Goal: Task Accomplishment & Management: Complete application form

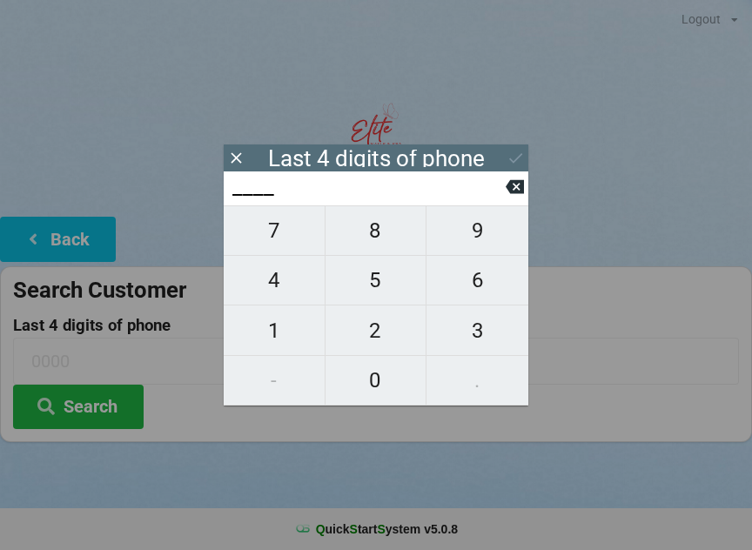
scroll to position [15, 21]
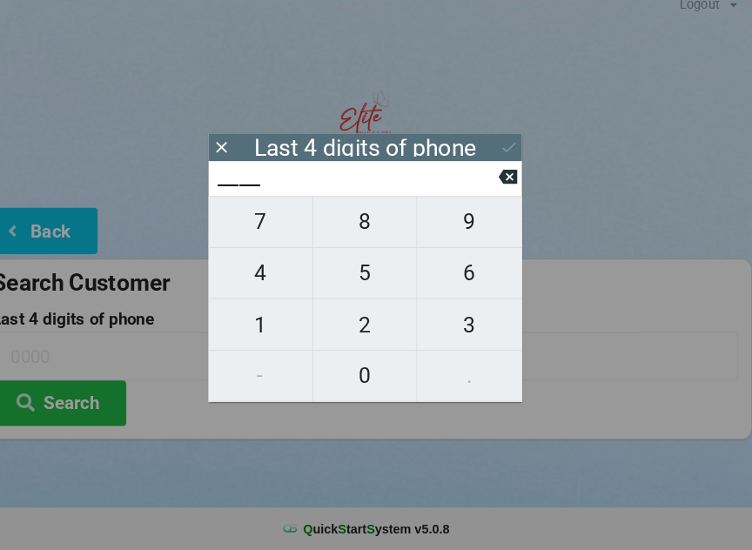
click at [358, 226] on span "8" at bounding box center [376, 230] width 101 height 37
type input "8___"
click at [267, 320] on span "1" at bounding box center [274, 331] width 101 height 37
type input "81__"
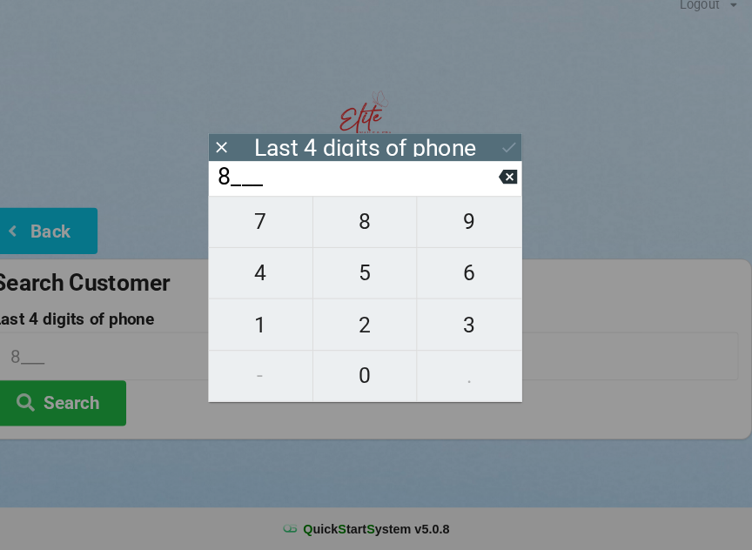
type input "81__"
click at [454, 278] on span "6" at bounding box center [478, 280] width 102 height 37
type input "816_"
click at [368, 222] on span "8" at bounding box center [376, 230] width 101 height 37
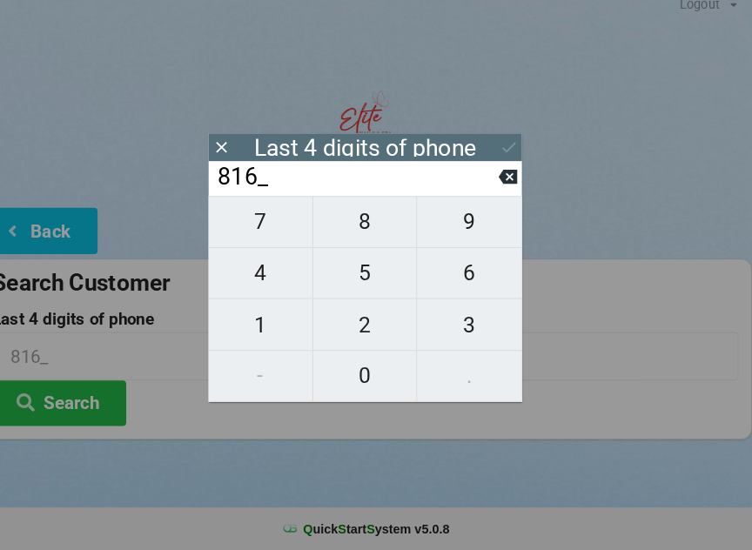
type input "8168"
click at [466, 366] on div "7 8 9 4 5 6 1 2 3 - 0 ." at bounding box center [376, 306] width 305 height 200
click at [471, 373] on div "7 8 9 4 5 6 1 2 3 - 0 ." at bounding box center [376, 306] width 305 height 200
click at [506, 180] on icon at bounding box center [515, 187] width 18 height 14
type input "816_"
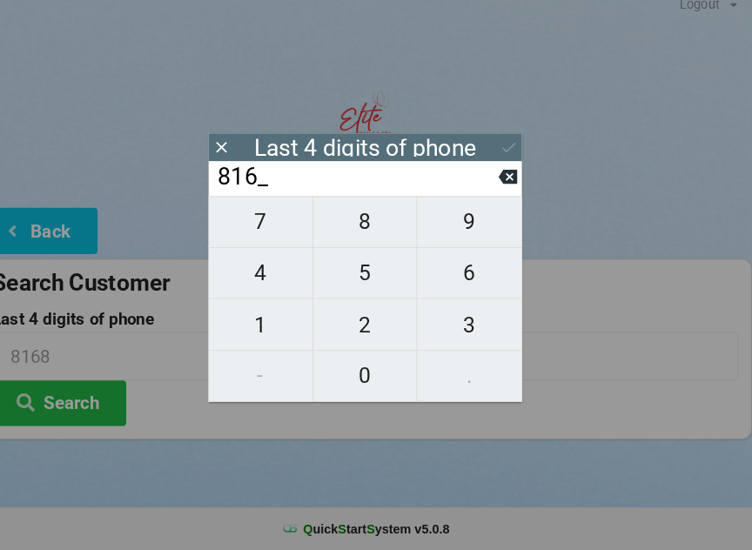
click at [354, 362] on span "0" at bounding box center [376, 380] width 101 height 37
type input "8160"
click at [632, 148] on div at bounding box center [376, 132] width 752 height 74
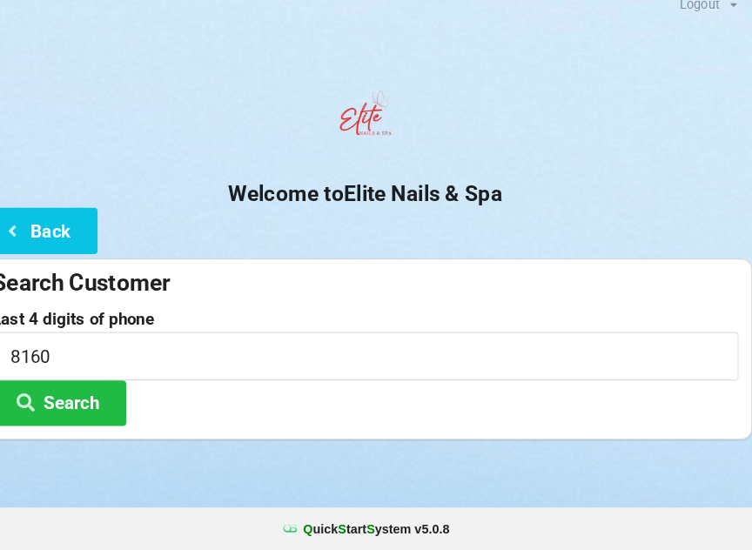
click at [67, 226] on button "Back" at bounding box center [58, 239] width 116 height 44
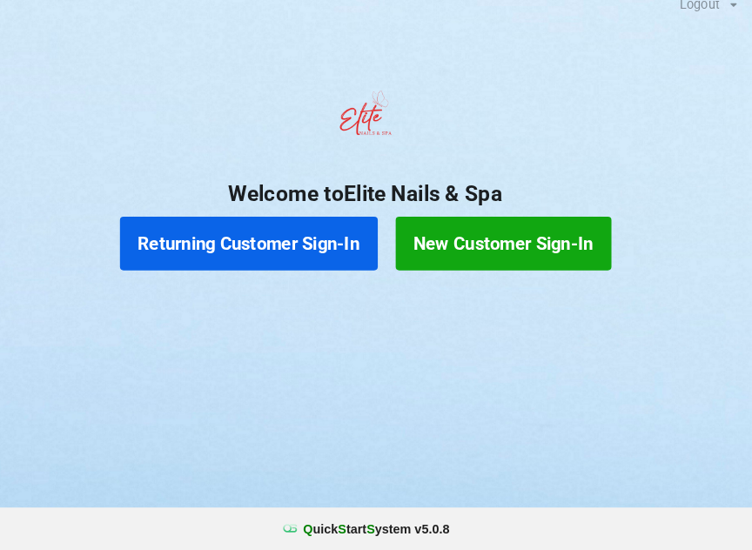
click at [296, 238] on button "Returning Customer Sign-In" at bounding box center [263, 252] width 251 height 52
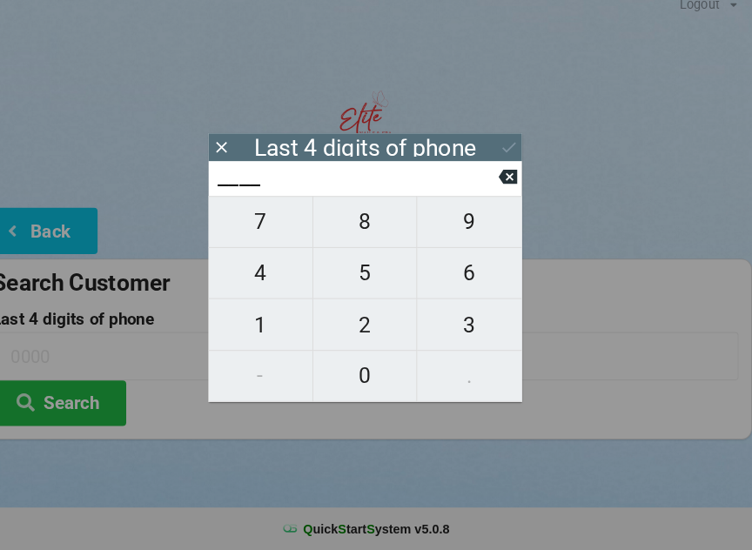
click at [354, 219] on span "8" at bounding box center [376, 230] width 101 height 37
type input "8___"
click at [266, 322] on span "1" at bounding box center [274, 331] width 101 height 37
type input "81__"
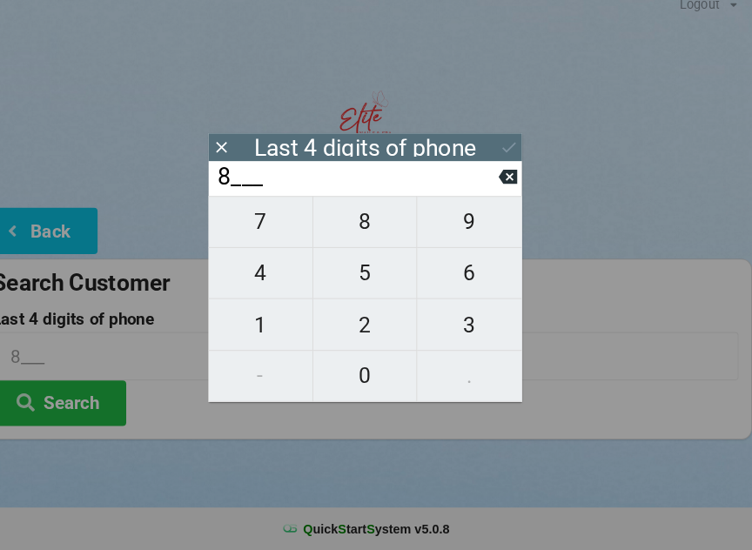
type input "81__"
click at [364, 231] on span "8" at bounding box center [376, 230] width 101 height 37
type input "818_"
click at [506, 180] on icon at bounding box center [515, 187] width 18 height 14
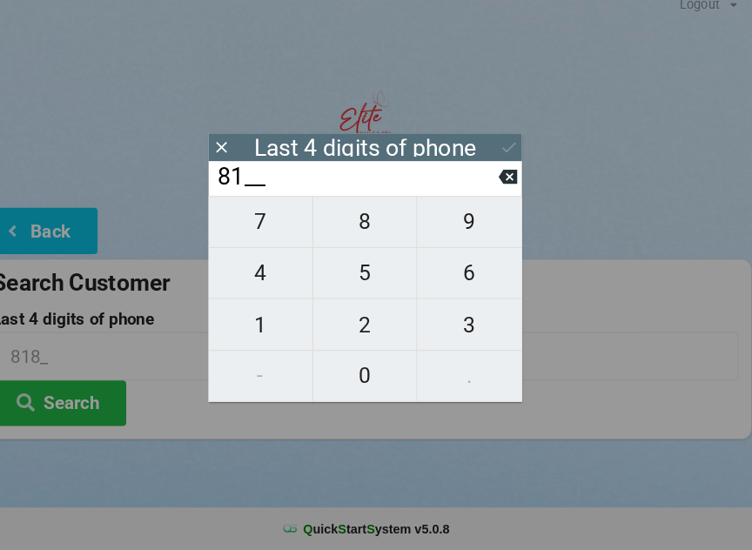
click at [468, 273] on span "6" at bounding box center [478, 280] width 102 height 37
type input "816_"
click at [76, 394] on button "Search" at bounding box center [78, 407] width 131 height 44
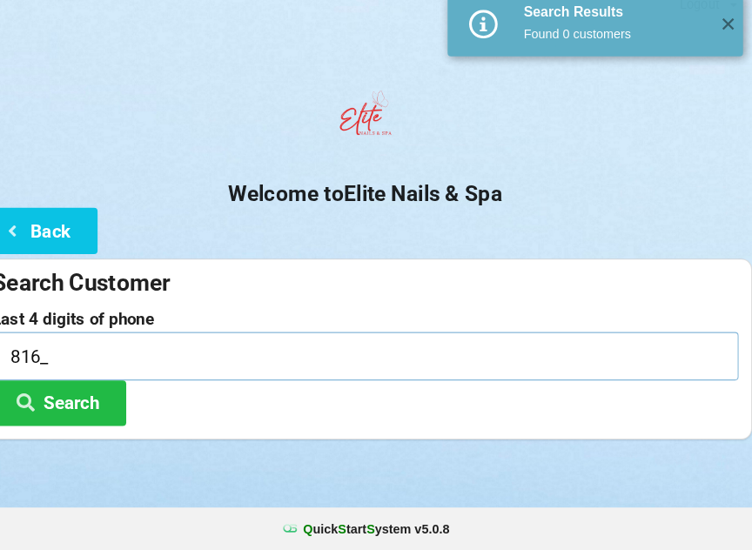
click at [95, 338] on input "816_" at bounding box center [376, 361] width 726 height 46
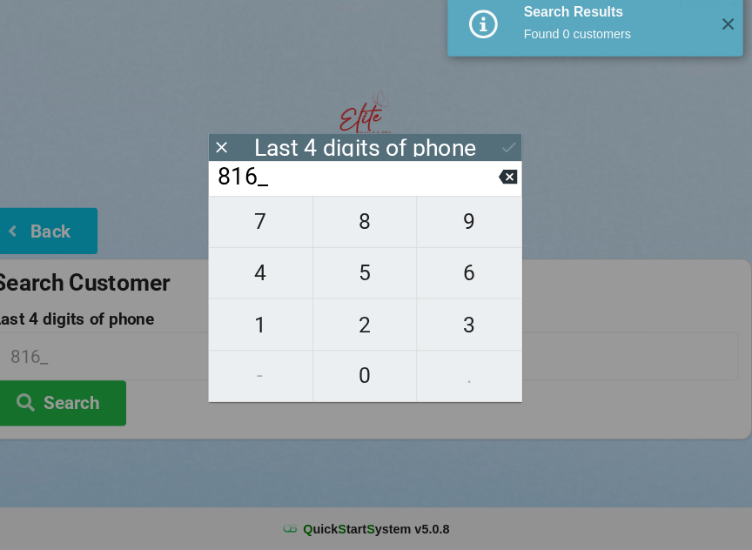
click at [364, 232] on span "8" at bounding box center [376, 230] width 101 height 37
type input "8168"
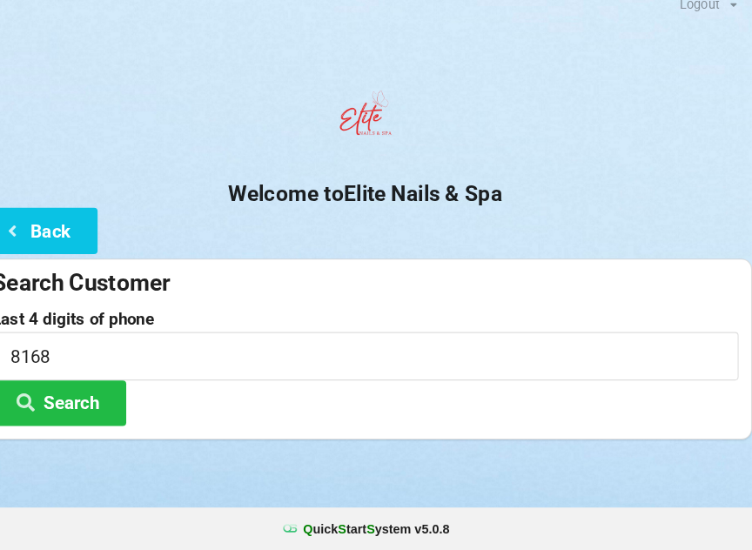
click at [77, 389] on button "Search" at bounding box center [78, 407] width 131 height 44
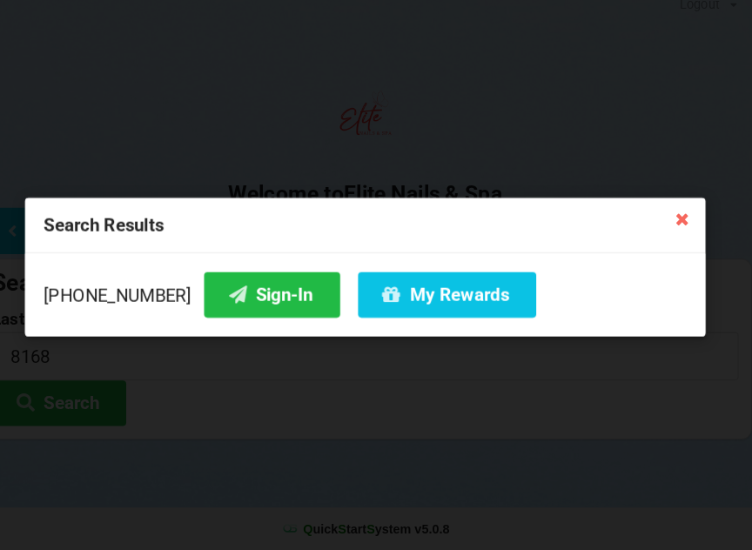
click at [384, 283] on button "My Rewards" at bounding box center [455, 302] width 173 height 44
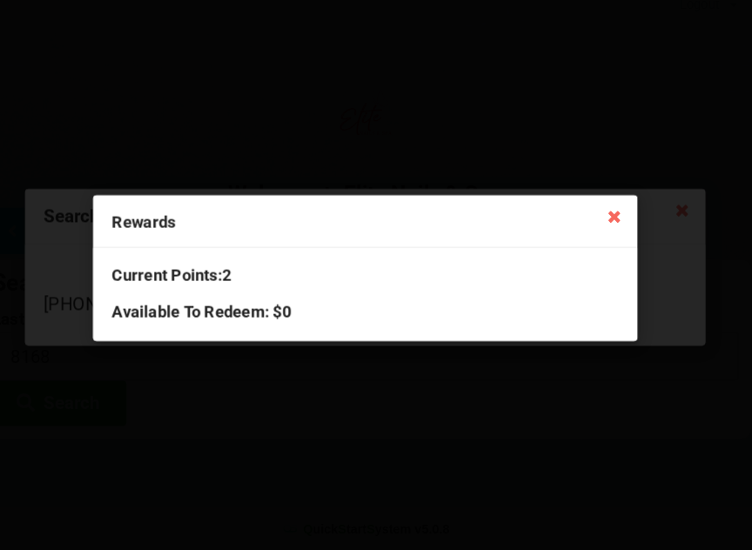
click at [604, 211] on icon at bounding box center [618, 225] width 28 height 28
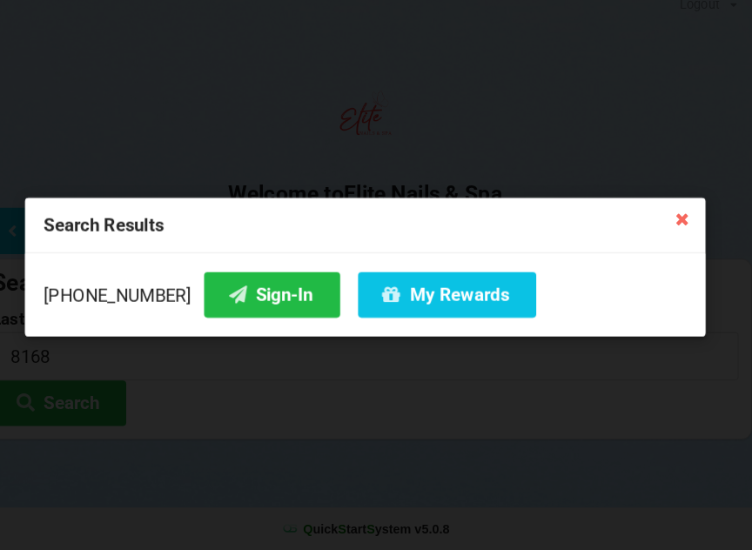
click at [250, 287] on button "Sign-In" at bounding box center [285, 302] width 132 height 44
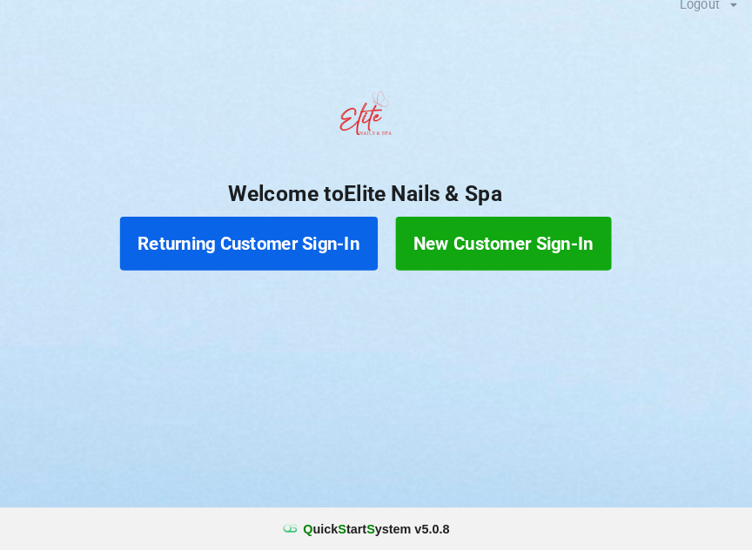
click at [482, 241] on button "New Customer Sign-In" at bounding box center [511, 252] width 210 height 52
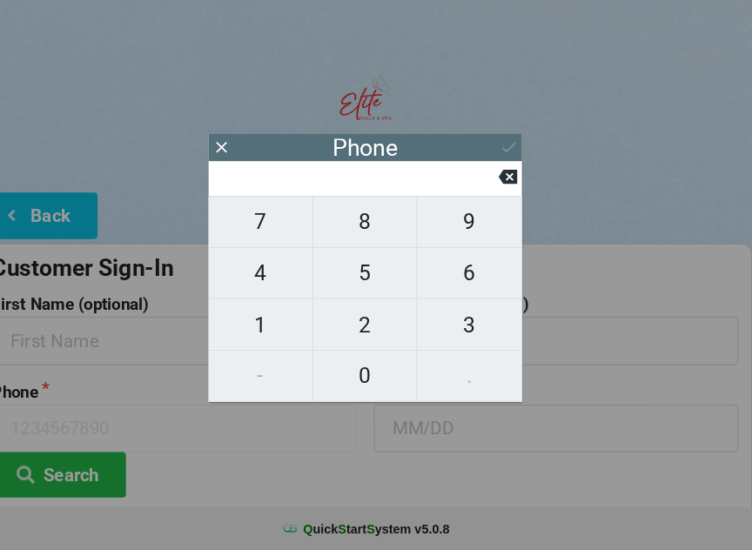
click at [266, 262] on span "4" at bounding box center [274, 280] width 101 height 37
type input "4"
click at [388, 382] on span "0" at bounding box center [376, 380] width 101 height 37
type input "40"
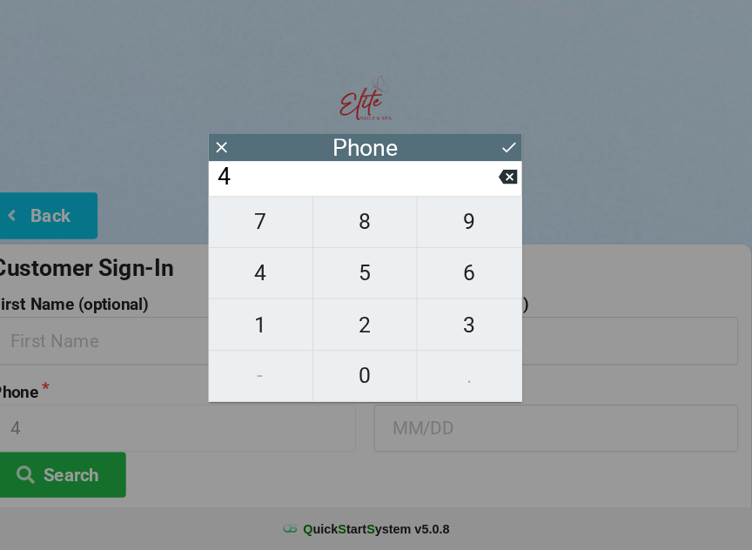
type input "40"
click at [252, 313] on span "1" at bounding box center [274, 331] width 101 height 37
type input "401"
click at [507, 153] on button at bounding box center [516, 158] width 18 height 24
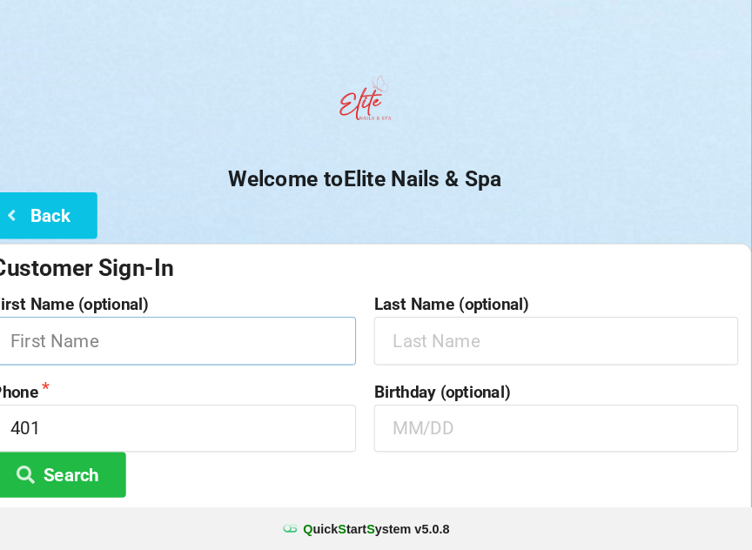
click at [75, 361] on input "text" at bounding box center [190, 346] width 354 height 46
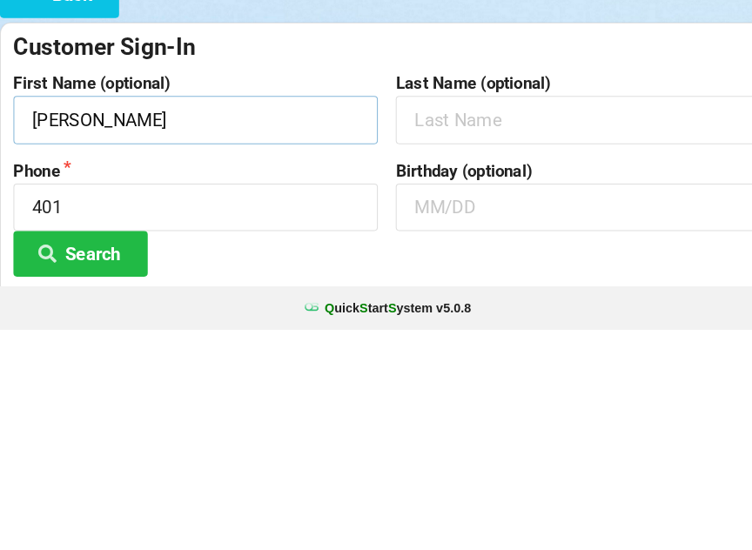
type input "[PERSON_NAME]"
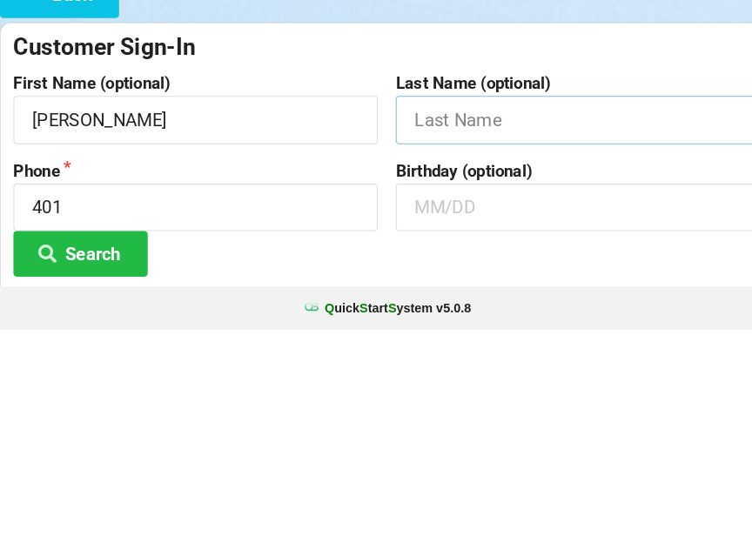
click at [494, 323] on input "text" at bounding box center [562, 346] width 354 height 46
type input "[PERSON_NAME]"
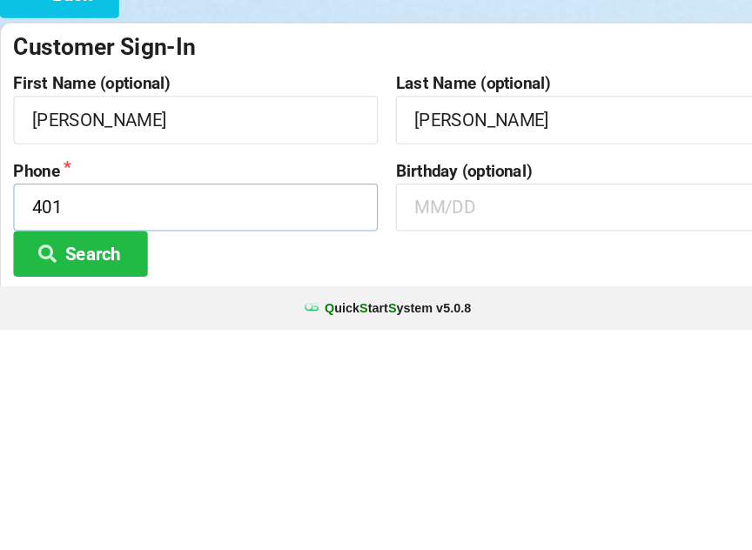
click at [173, 408] on input "401" at bounding box center [190, 431] width 354 height 46
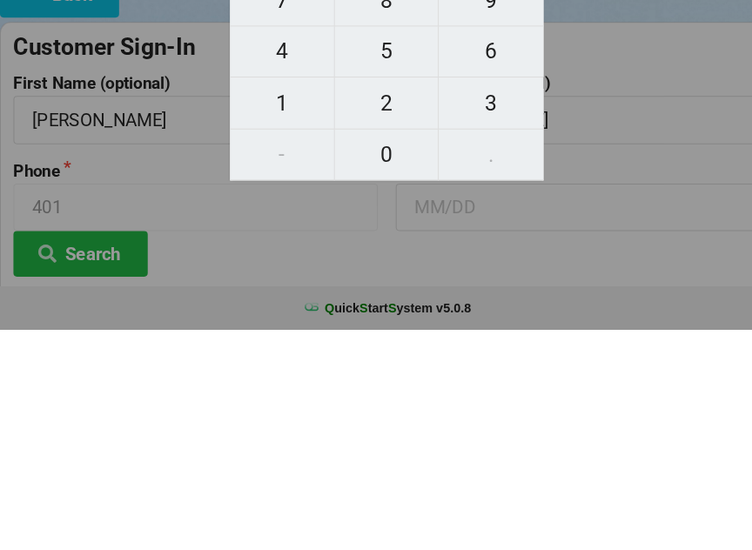
scroll to position [145, 0]
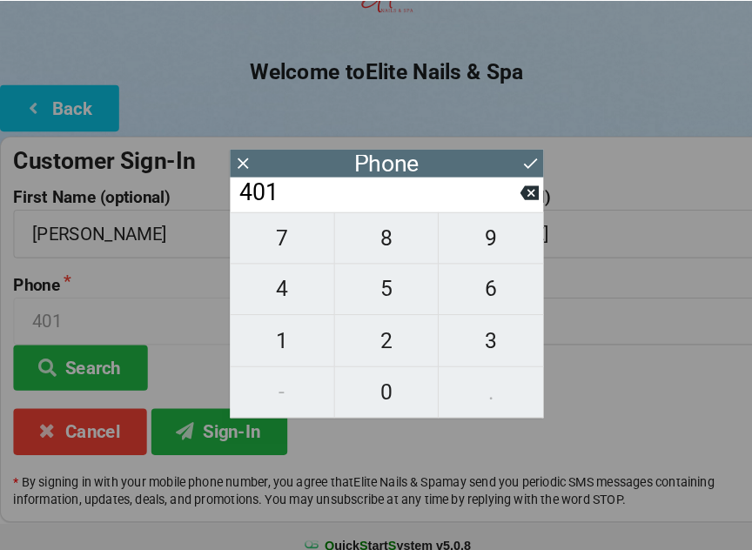
click at [512, 182] on button at bounding box center [515, 187] width 18 height 24
type input "40"
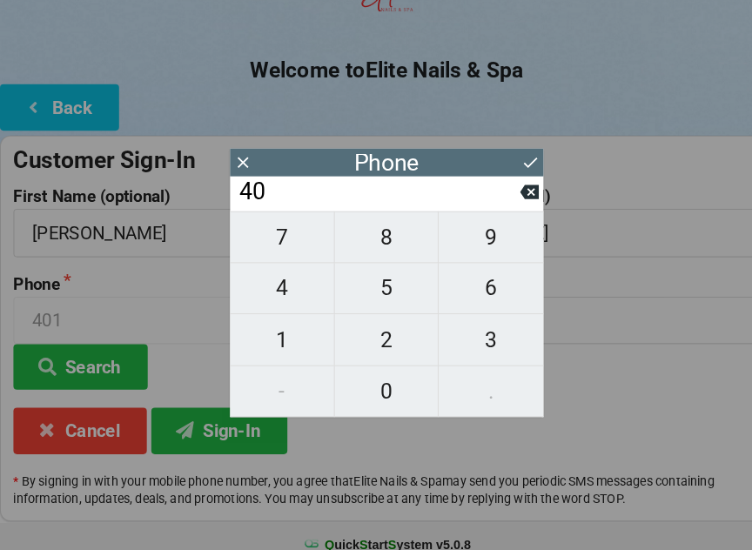
click at [287, 224] on span "7" at bounding box center [274, 230] width 101 height 37
type input "407"
click at [372, 273] on span "5" at bounding box center [376, 280] width 101 height 37
type input "4075"
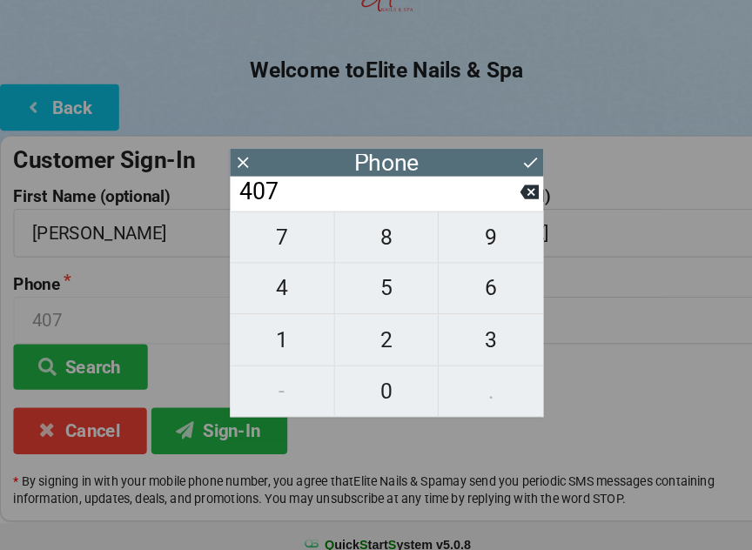
type input "4075"
click at [379, 325] on span "2" at bounding box center [376, 331] width 101 height 37
type input "40752"
click at [509, 177] on div "40752" at bounding box center [376, 189] width 305 height 34
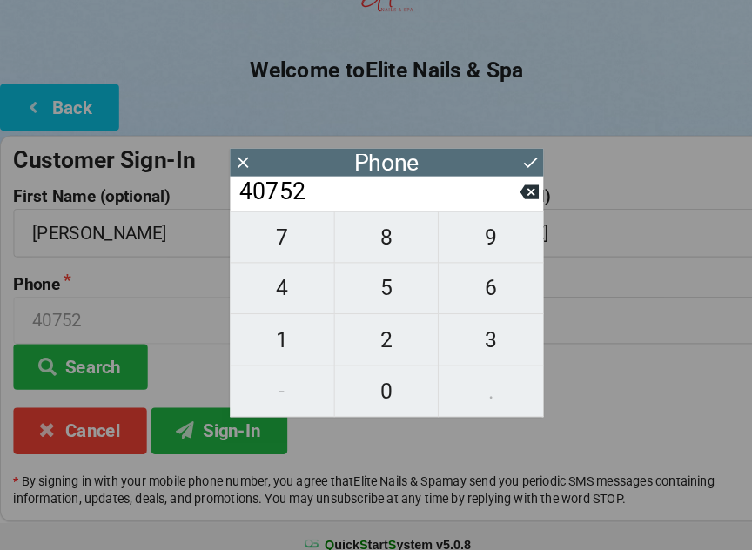
click at [514, 177] on div "40752" at bounding box center [376, 189] width 305 height 34
click at [510, 177] on div "40752" at bounding box center [376, 189] width 305 height 34
click at [498, 182] on input "40752" at bounding box center [368, 187] width 275 height 28
click at [502, 186] on input "40752" at bounding box center [368, 187] width 275 height 28
click at [394, 174] on input "40752" at bounding box center [368, 187] width 275 height 28
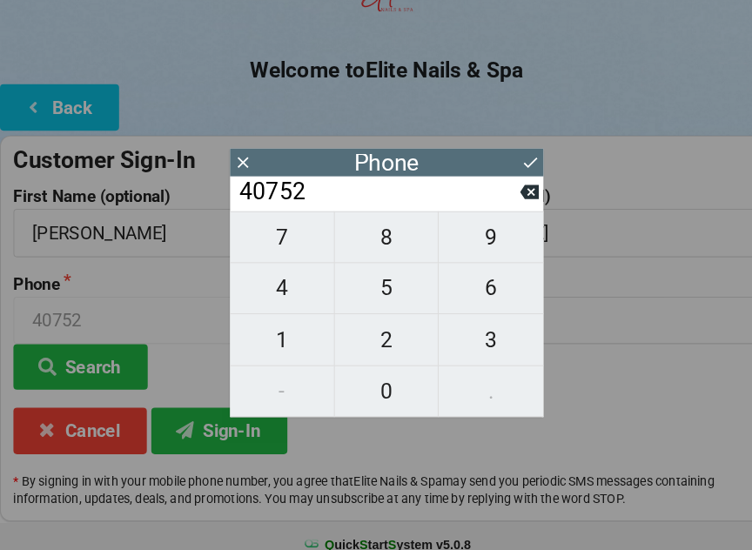
click at [509, 168] on button at bounding box center [516, 158] width 18 height 24
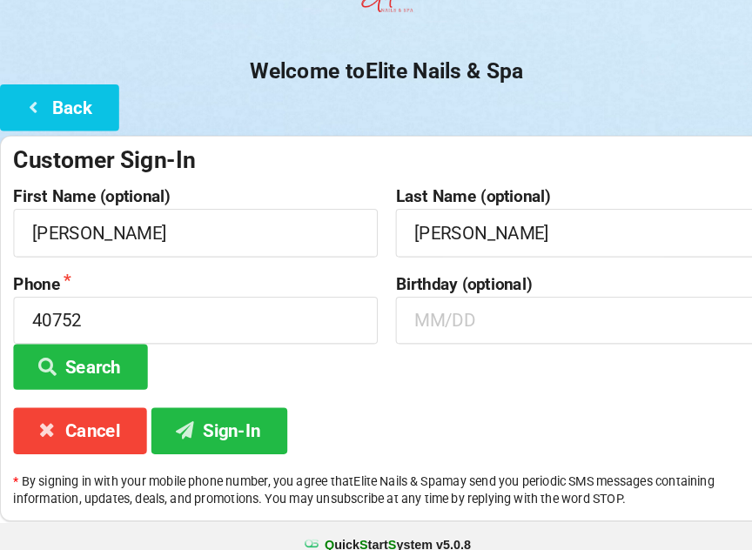
click at [515, 182] on label "Last Name (optional)" at bounding box center [562, 190] width 354 height 17
click at [206, 303] on input "40752" at bounding box center [190, 311] width 354 height 46
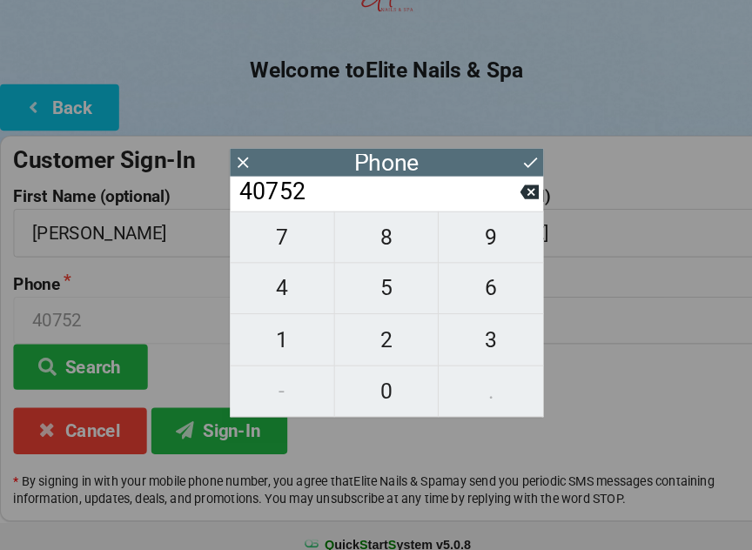
click at [504, 173] on input "40752" at bounding box center [368, 187] width 275 height 28
click at [504, 178] on input "40752" at bounding box center [368, 187] width 275 height 28
click at [513, 180] on button at bounding box center [515, 187] width 18 height 24
click at [520, 183] on icon at bounding box center [515, 187] width 18 height 18
type input "407"
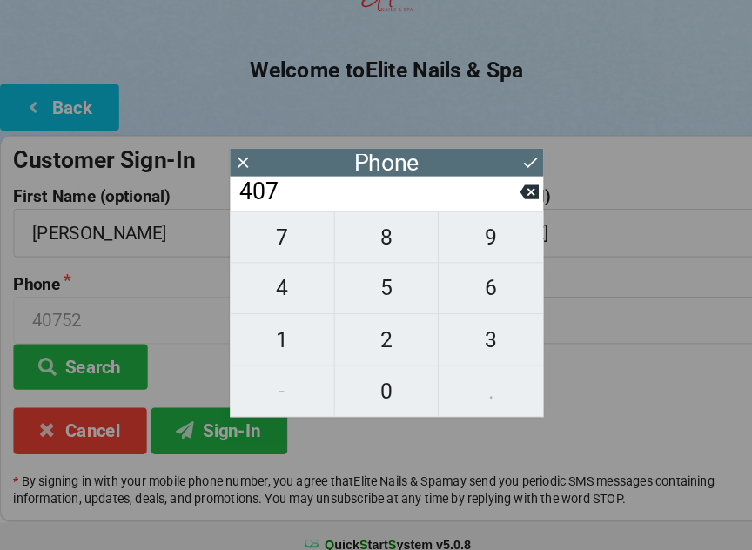
click at [387, 275] on span "5" at bounding box center [376, 280] width 101 height 37
type input "4075"
click at [384, 276] on span "5" at bounding box center [376, 280] width 101 height 37
type input "40755"
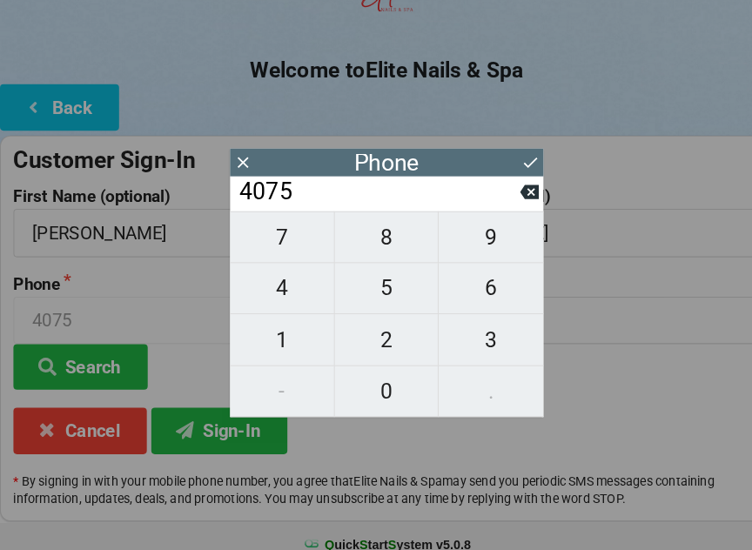
type input "40755"
click at [384, 320] on span "2" at bounding box center [376, 331] width 101 height 37
type input "407552"
click at [375, 220] on button "8" at bounding box center [377, 231] width 102 height 51
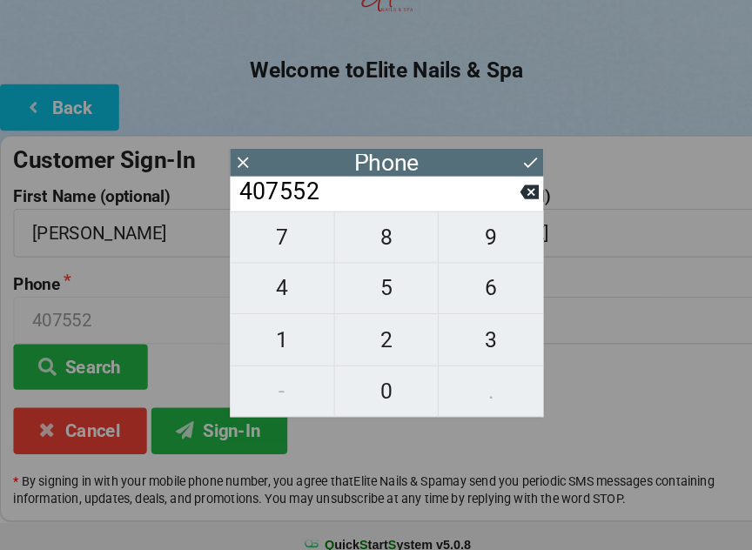
type input "4075528"
click at [475, 316] on span "3" at bounding box center [478, 331] width 102 height 37
type input "40755283"
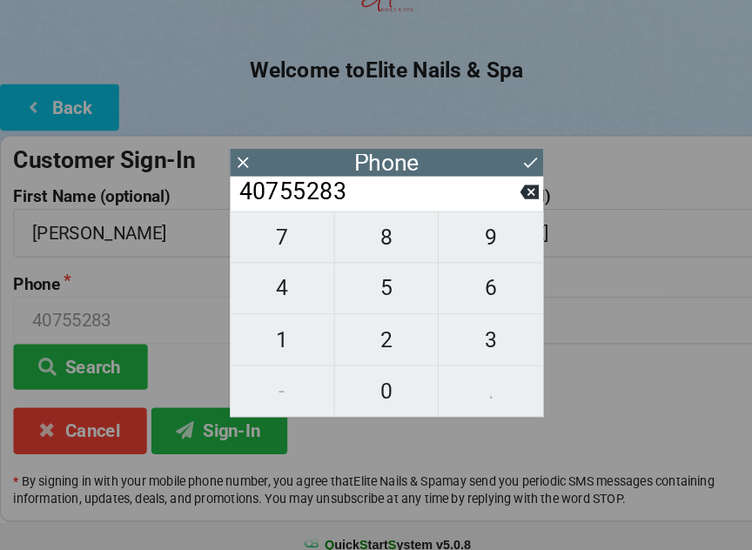
click at [394, 268] on button "5" at bounding box center [377, 281] width 102 height 50
type input "407552835"
click at [377, 367] on span "0" at bounding box center [376, 380] width 101 height 37
type input "4075528350"
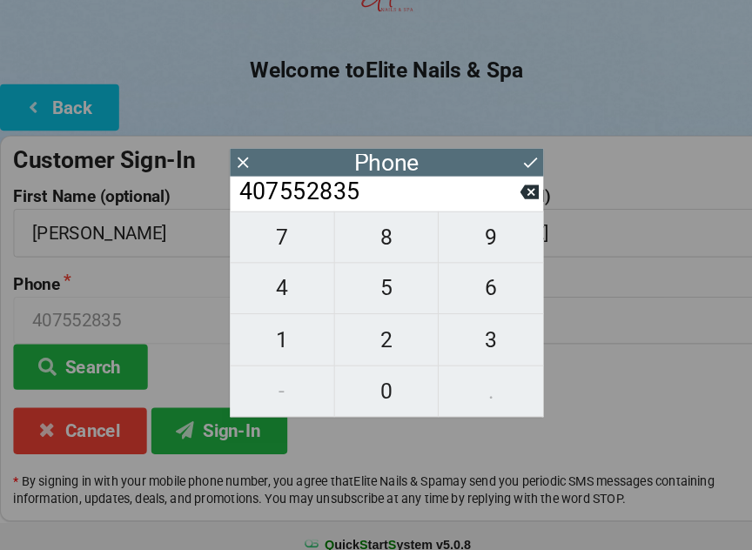
type input "4075528350"
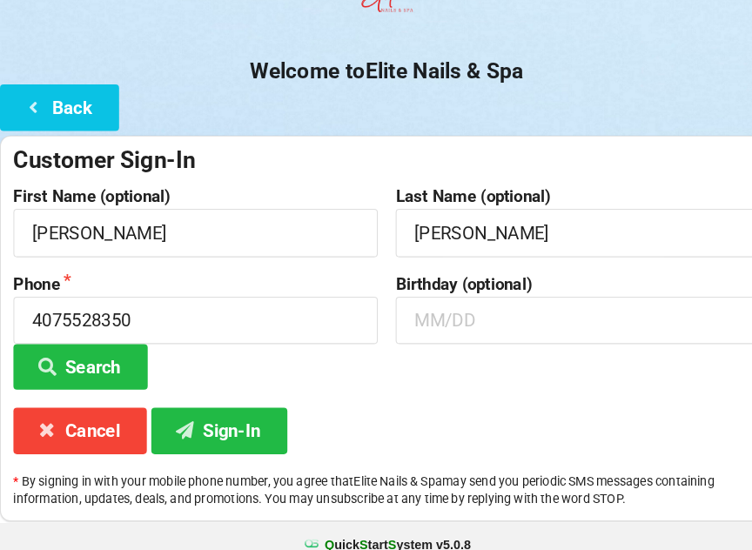
click at [516, 141] on div "Customer Sign-In" at bounding box center [376, 155] width 726 height 29
click at [490, 309] on input "text" at bounding box center [562, 311] width 354 height 46
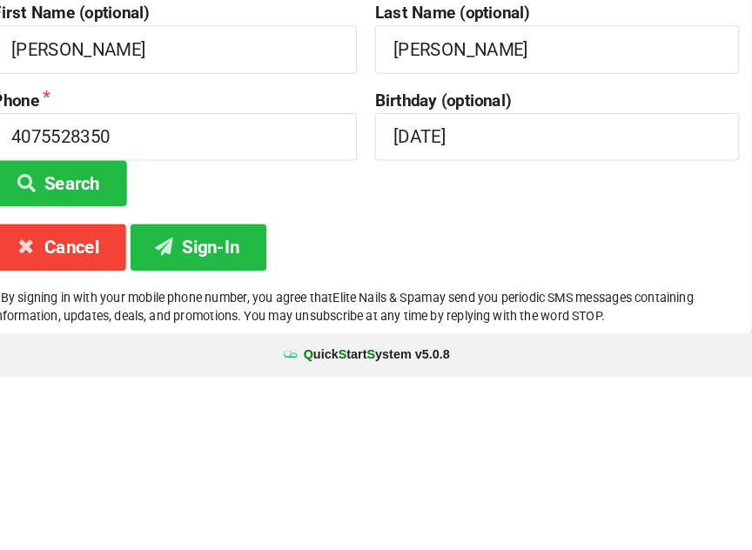
click at [550, 273] on div "Birthday (optional) [DATE]" at bounding box center [562, 329] width 372 height 112
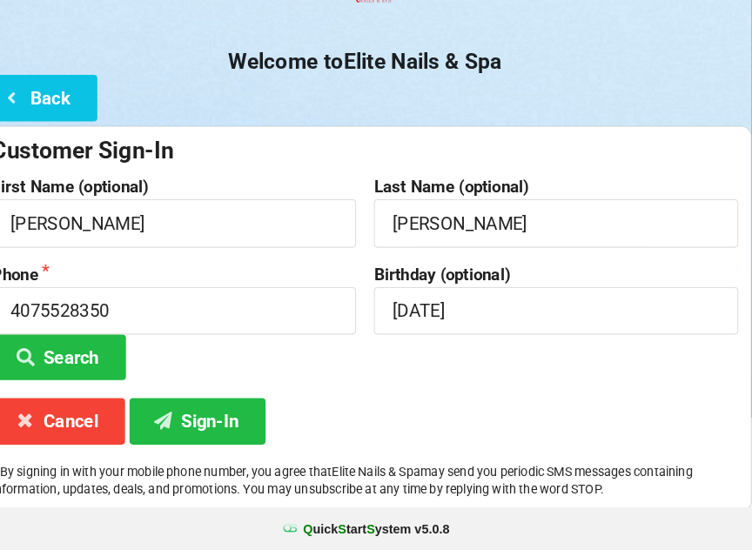
click at [209, 415] on button "Sign-In" at bounding box center [213, 424] width 132 height 44
click at [518, 294] on input "[DATE]" at bounding box center [562, 317] width 354 height 46
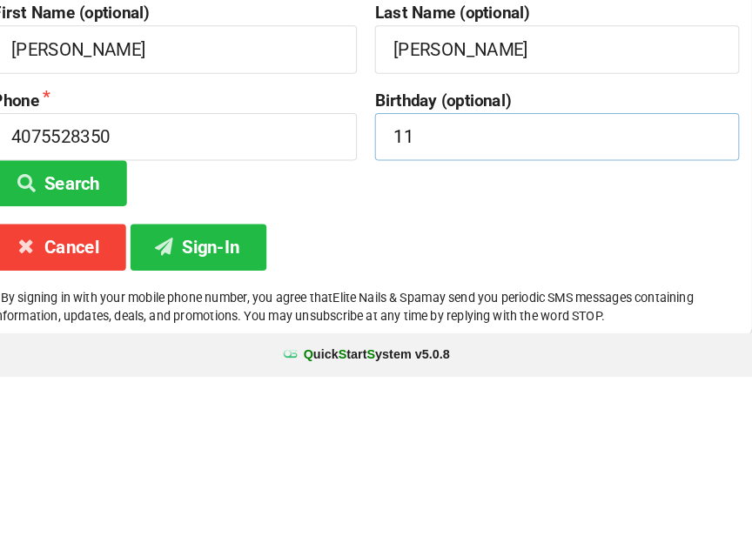
type input "1"
click at [212, 402] on button "Sign-In" at bounding box center [213, 424] width 132 height 44
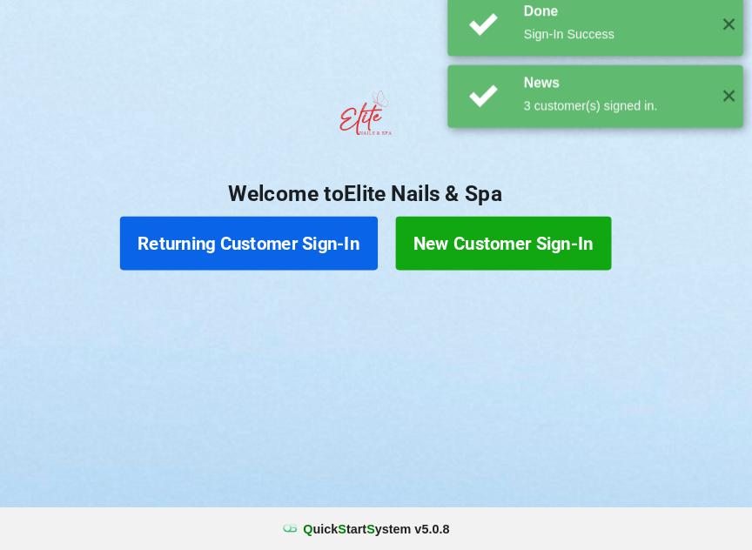
scroll to position [0, 0]
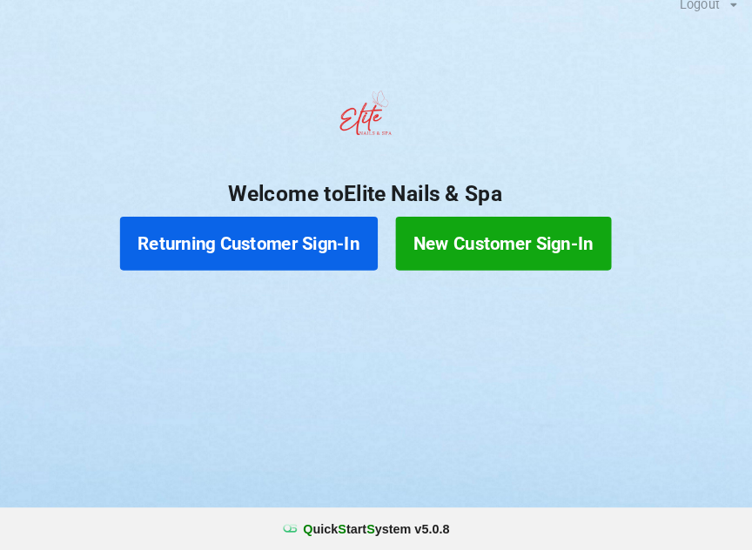
click at [512, 226] on button "New Customer Sign-In" at bounding box center [511, 252] width 210 height 52
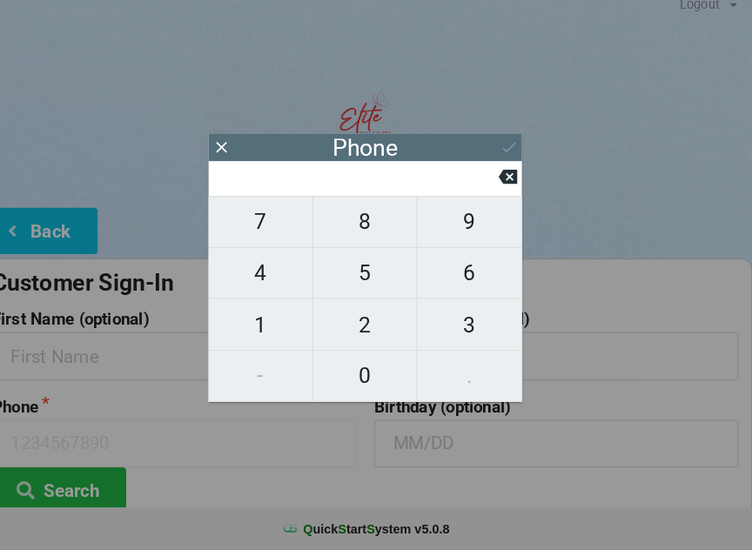
click at [355, 313] on span "2" at bounding box center [376, 331] width 101 height 37
type input "2"
click at [266, 314] on span "1" at bounding box center [274, 331] width 101 height 37
type input "21"
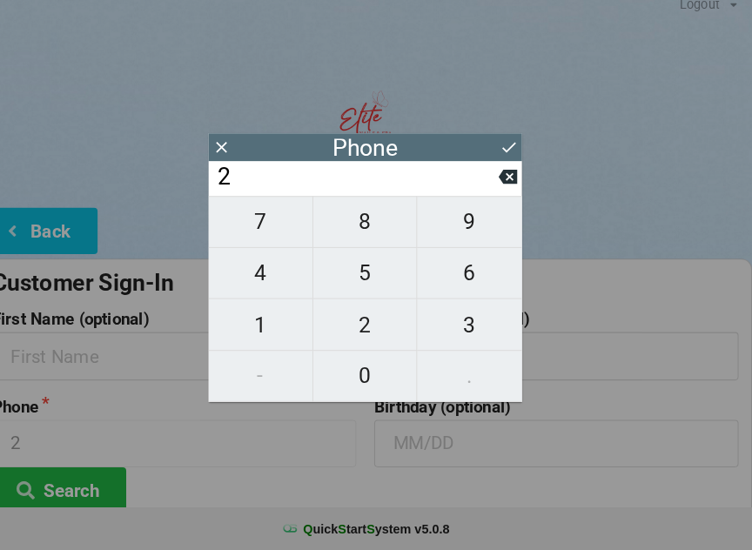
type input "21"
click at [462, 212] on span "9" at bounding box center [478, 230] width 102 height 37
type input "219"
click at [252, 212] on span "7" at bounding box center [274, 230] width 101 height 37
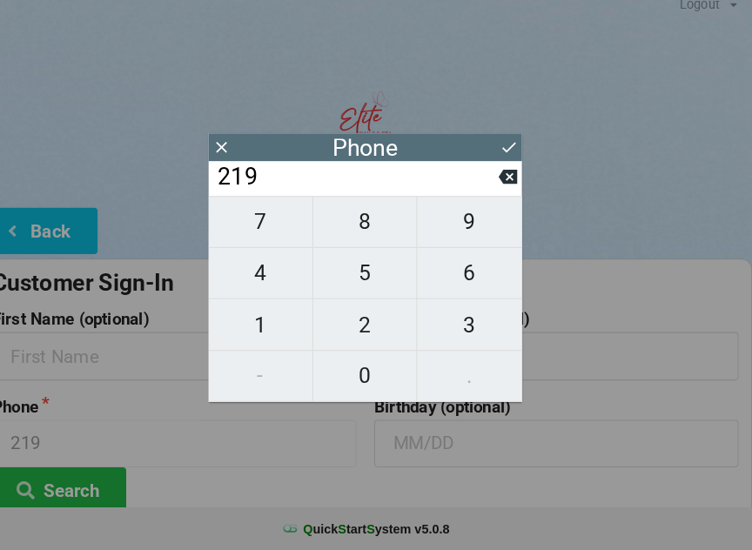
type input "2197"
click at [253, 319] on span "1" at bounding box center [274, 331] width 101 height 37
type input "21971"
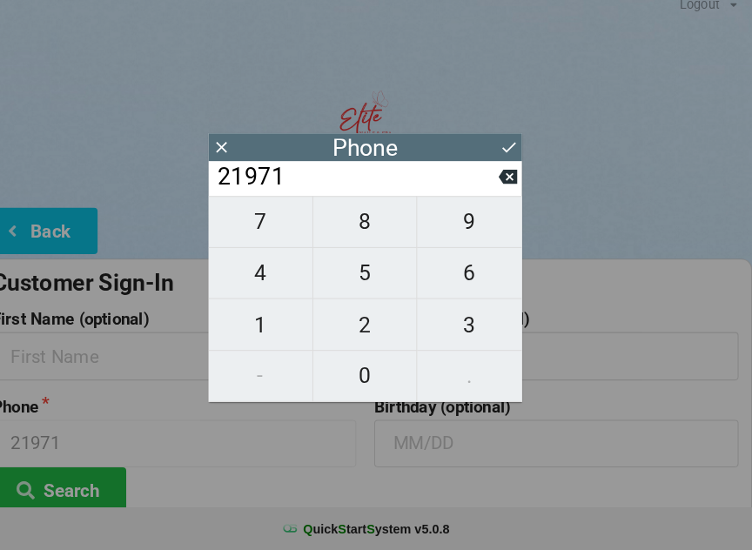
click at [455, 212] on span "9" at bounding box center [478, 230] width 102 height 37
type input "219719"
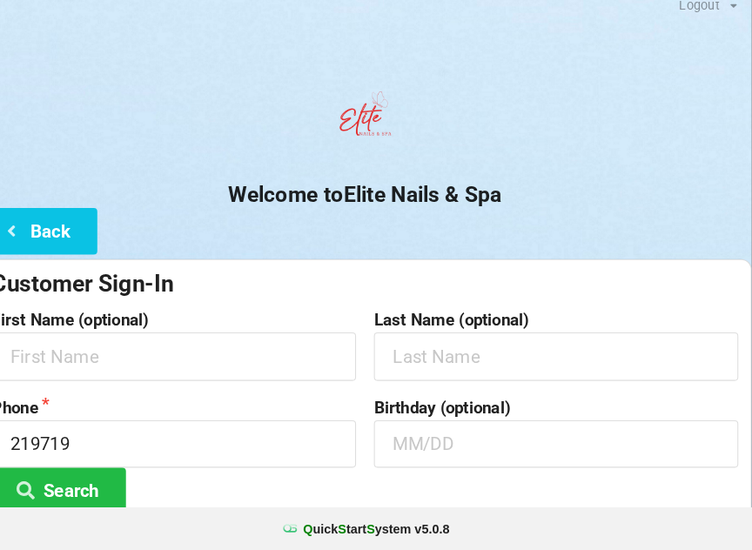
click at [509, 160] on center "Welcome to Elite Nails & Spa" at bounding box center [376, 156] width 752 height 122
click at [69, 217] on button "Back" at bounding box center [58, 239] width 116 height 44
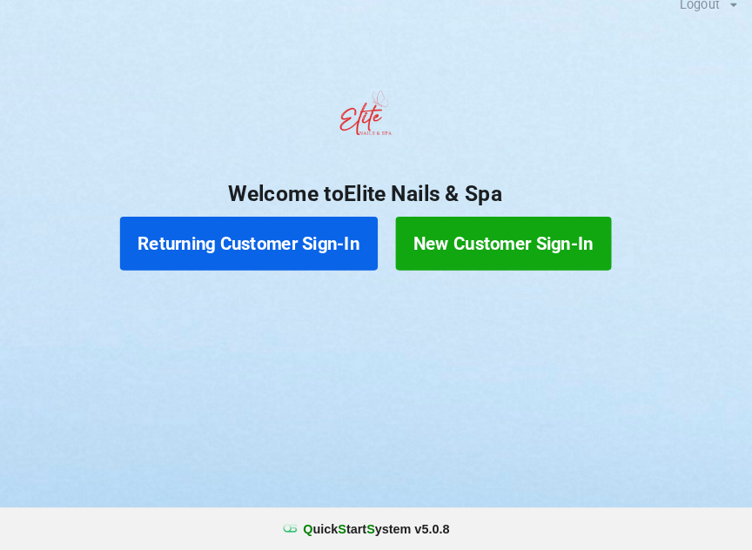
click at [463, 238] on button "New Customer Sign-In" at bounding box center [511, 252] width 210 height 52
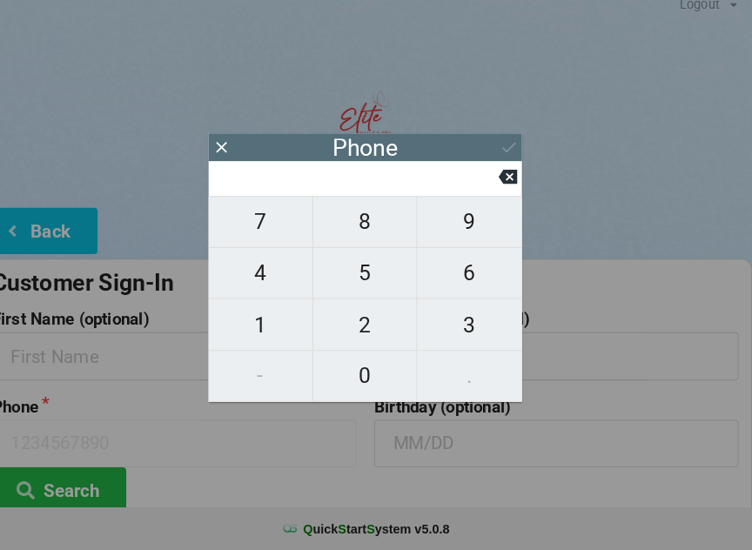
click at [358, 293] on button "5" at bounding box center [377, 281] width 102 height 50
type input "5"
click at [272, 292] on button "4" at bounding box center [275, 281] width 102 height 50
type input "54"
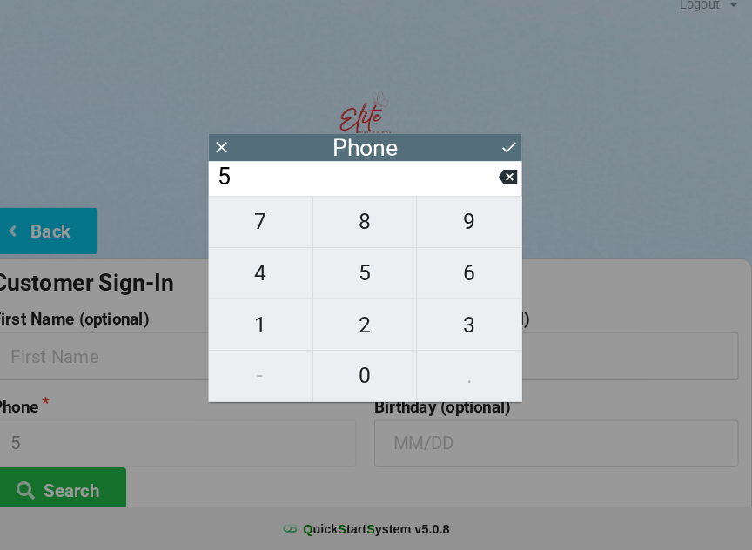
type input "54"
click at [506, 178] on icon at bounding box center [515, 187] width 18 height 18
type input "5"
click at [506, 178] on icon at bounding box center [515, 187] width 18 height 18
click at [364, 314] on span "2" at bounding box center [376, 331] width 101 height 37
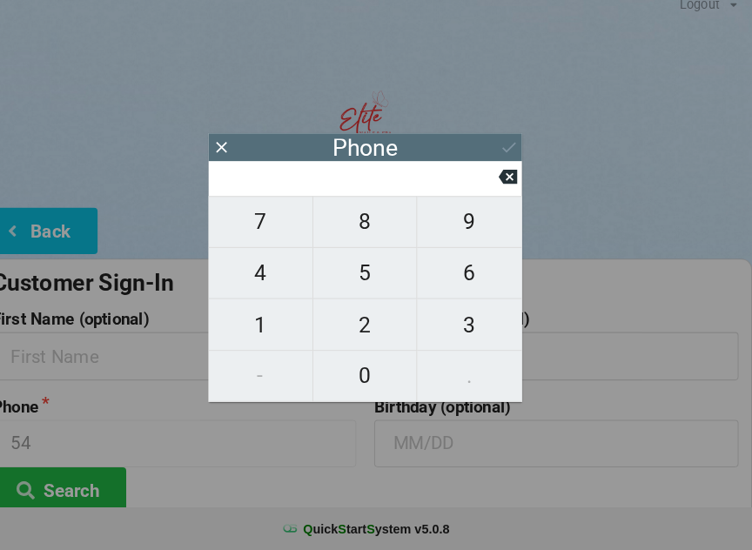
type input "2"
click at [258, 313] on span "1" at bounding box center [274, 331] width 101 height 37
type input "21"
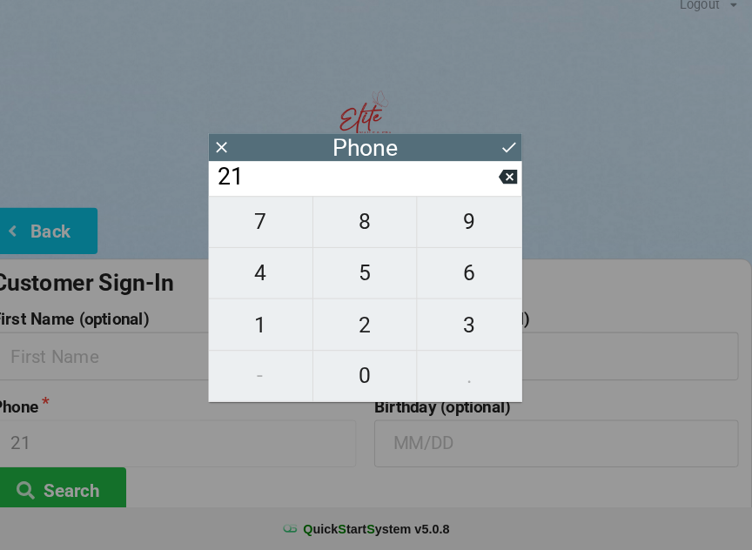
click at [469, 212] on span "9" at bounding box center [478, 230] width 102 height 37
type input "219"
click at [244, 213] on span "7" at bounding box center [274, 230] width 101 height 37
type input "2197"
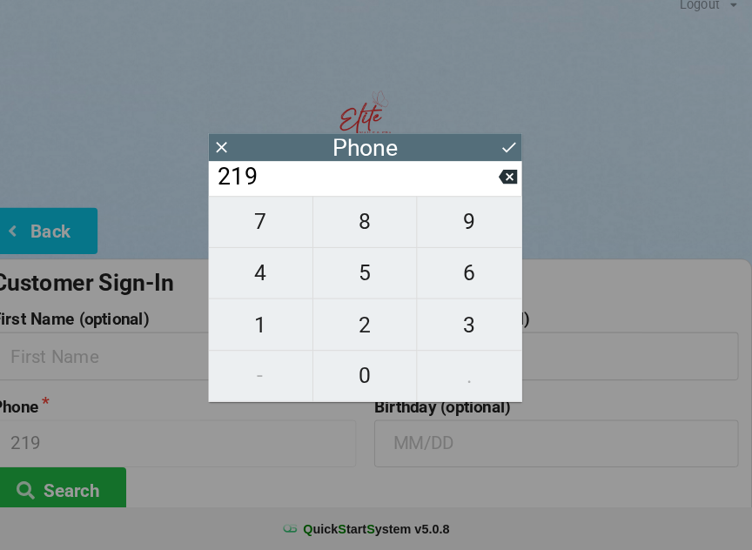
type input "2197"
click at [269, 320] on span "1" at bounding box center [274, 331] width 101 height 37
type input "21971"
click at [475, 316] on span "3" at bounding box center [478, 331] width 102 height 37
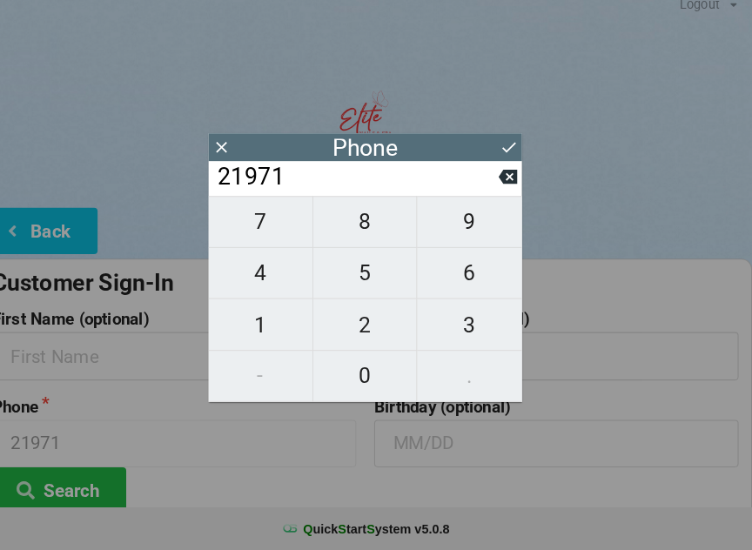
type input "219713"
click at [270, 272] on span "4" at bounding box center [274, 280] width 101 height 37
type input "2197134"
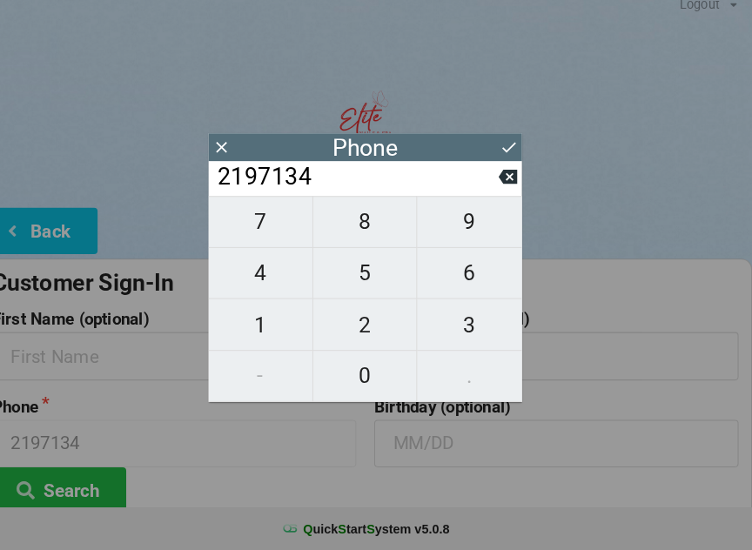
click at [268, 271] on span "4" at bounding box center [274, 280] width 101 height 37
type input "21971344"
click at [455, 224] on span "9" at bounding box center [478, 230] width 102 height 37
type input "219713449"
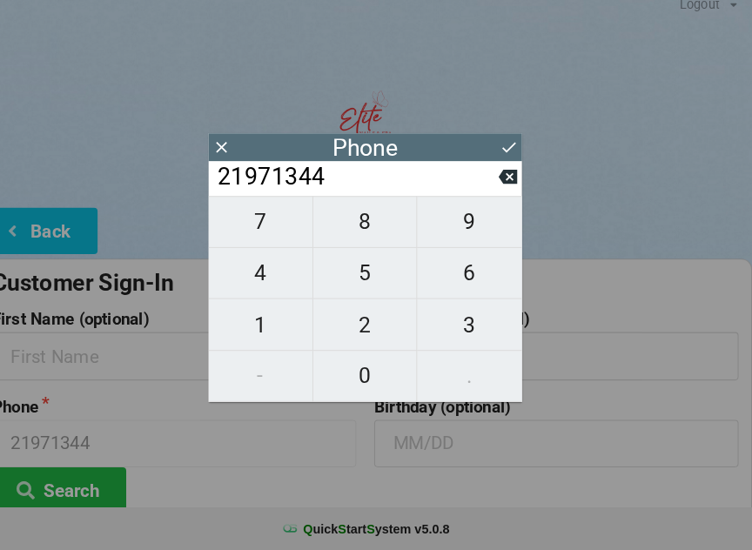
type input "219713449"
click at [374, 262] on span "5" at bounding box center [376, 280] width 101 height 37
type input "2197134495"
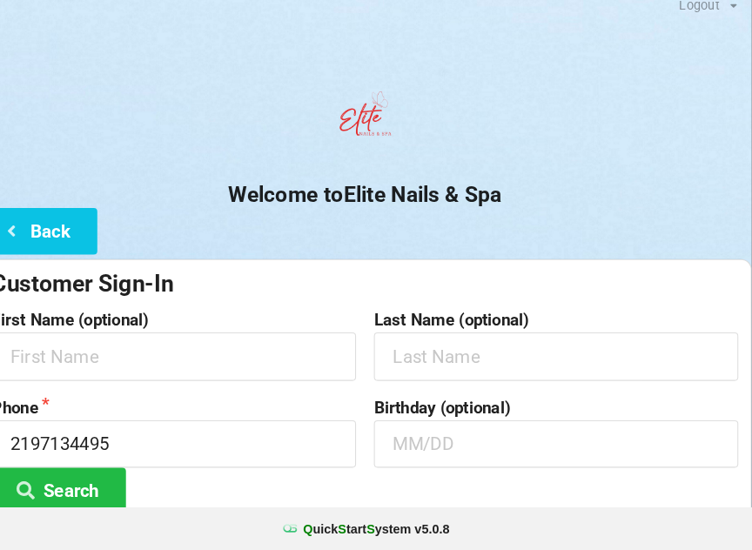
click at [505, 126] on div at bounding box center [376, 132] width 752 height 74
click at [139, 317] on label "First Name (optional)" at bounding box center [190, 325] width 354 height 17
click at [119, 319] on label "First Name (optional)" at bounding box center [190, 325] width 354 height 17
click at [60, 338] on input "text" at bounding box center [190, 361] width 354 height 46
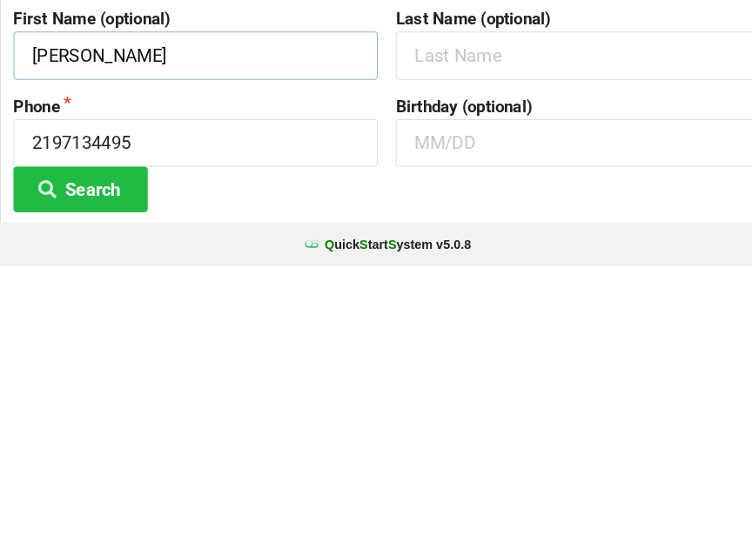
scroll to position [16, 0]
type input "[PERSON_NAME]"
click at [83, 454] on button "Search" at bounding box center [78, 476] width 131 height 44
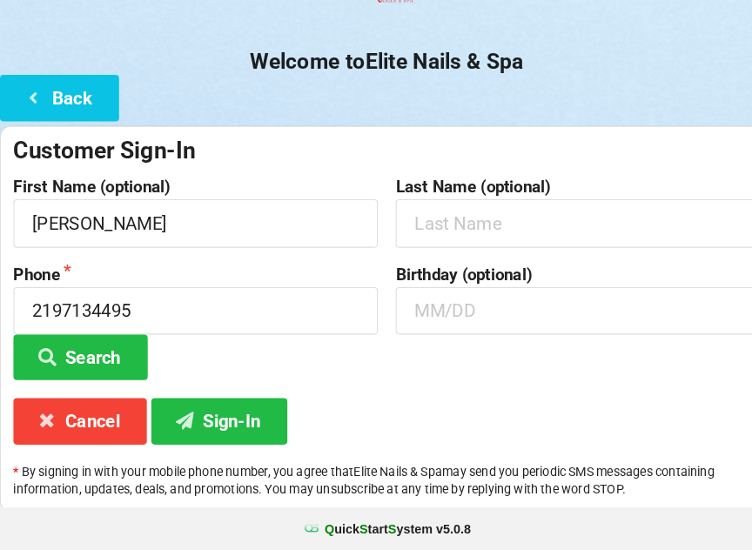
click at [216, 402] on button "Sign-In" at bounding box center [213, 424] width 132 height 44
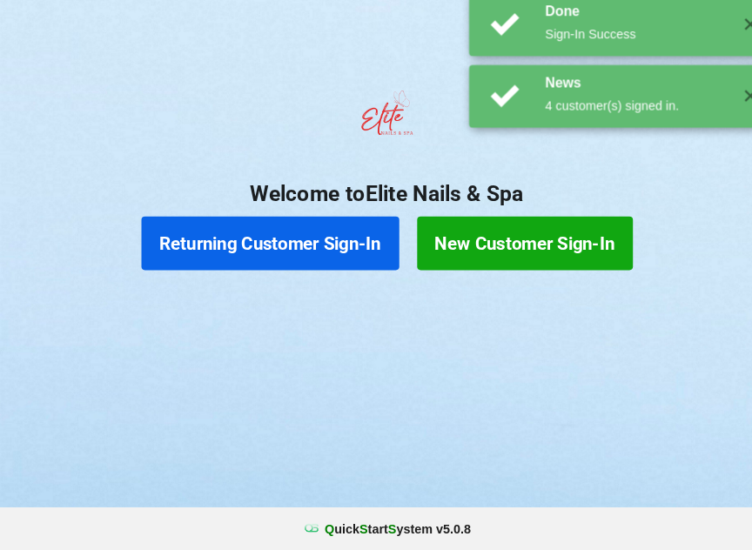
scroll to position [0, 0]
